Goal: Obtain resource: Obtain resource

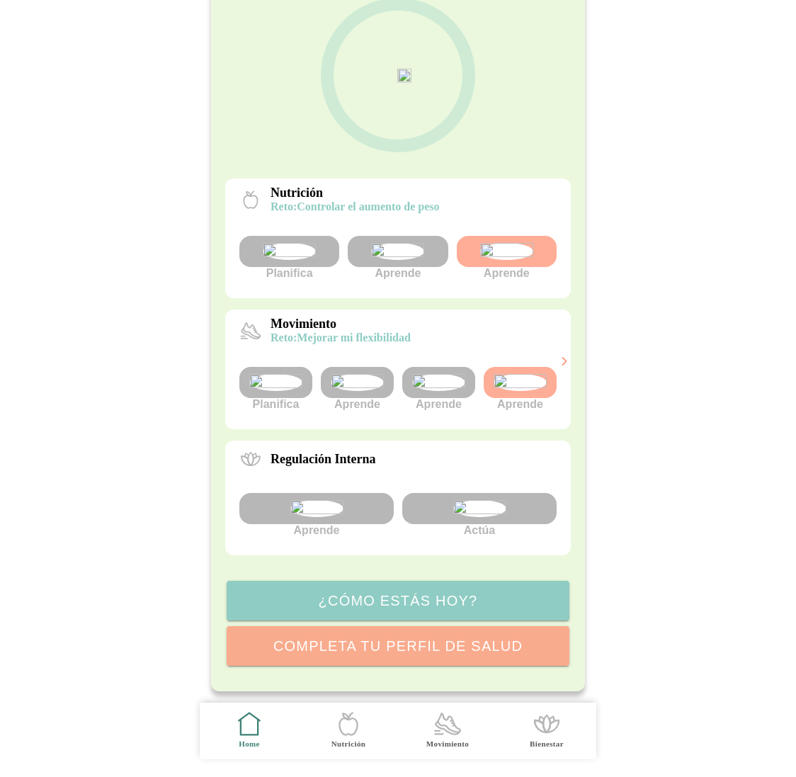
scroll to position [130, 0]
click at [414, 251] on img at bounding box center [397, 251] width 53 height 17
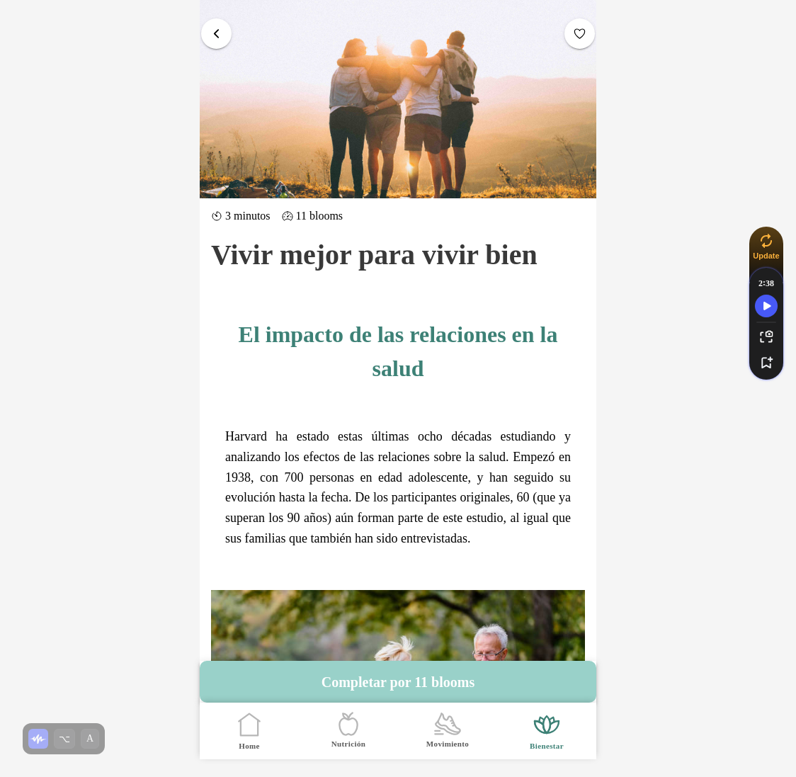
click at [422, 674] on button "Completar por 11 blooms" at bounding box center [398, 682] width 397 height 42
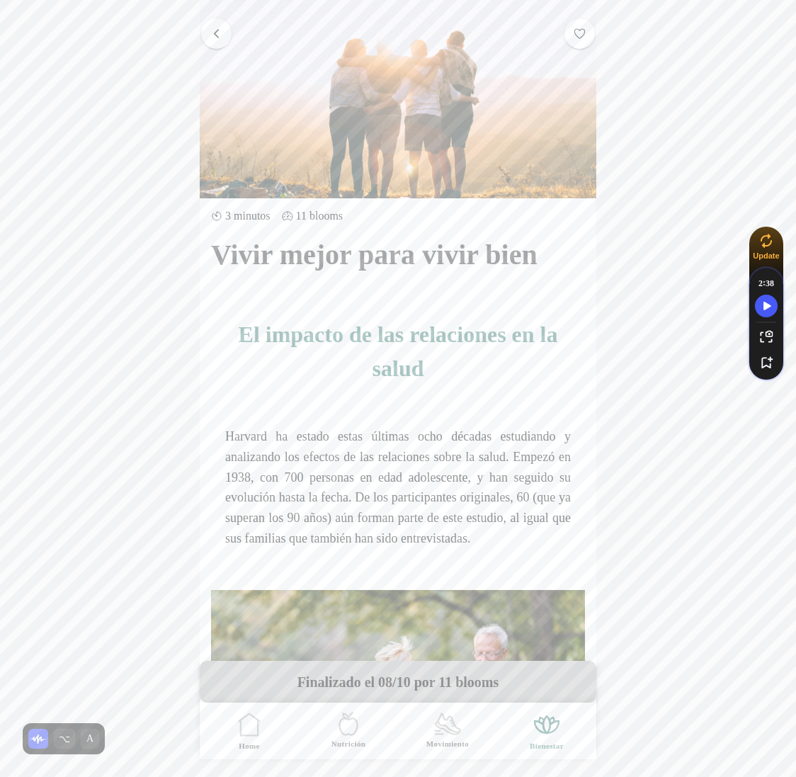
click at [215, 35] on span "button" at bounding box center [216, 33] width 13 height 13
